Goal: Transaction & Acquisition: Purchase product/service

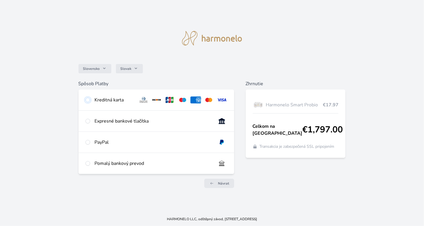
click at [88, 99] on input "radio" at bounding box center [87, 100] width 5 height 5
radio input "true"
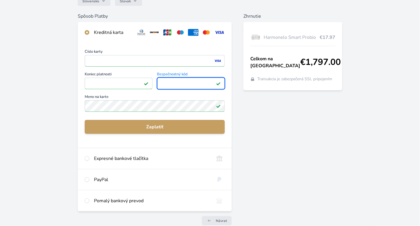
scroll to position [60, 0]
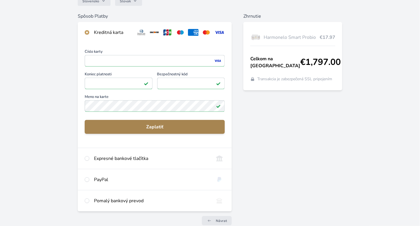
click at [175, 128] on span "Zaplatiť" at bounding box center [154, 126] width 131 height 7
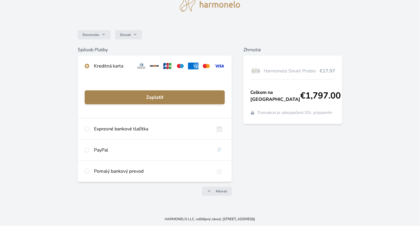
scroll to position [26, 0]
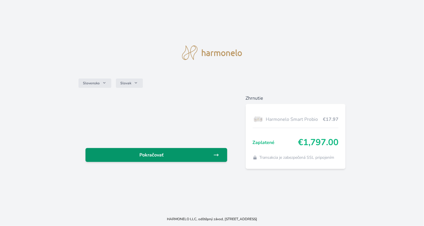
click at [147, 154] on span "Pokračovať" at bounding box center [151, 155] width 123 height 7
